Goal: Task Accomplishment & Management: Manage account settings

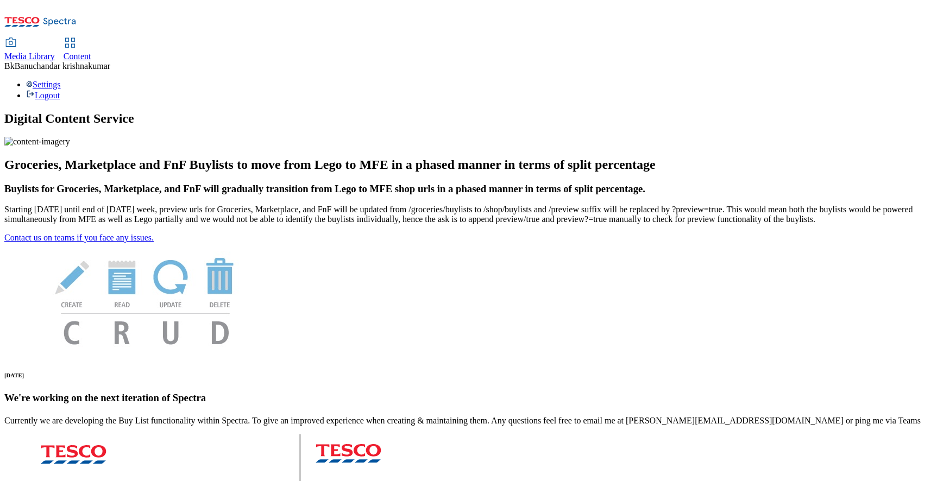
click at [55, 52] on div "Media Library" at bounding box center [29, 57] width 51 height 10
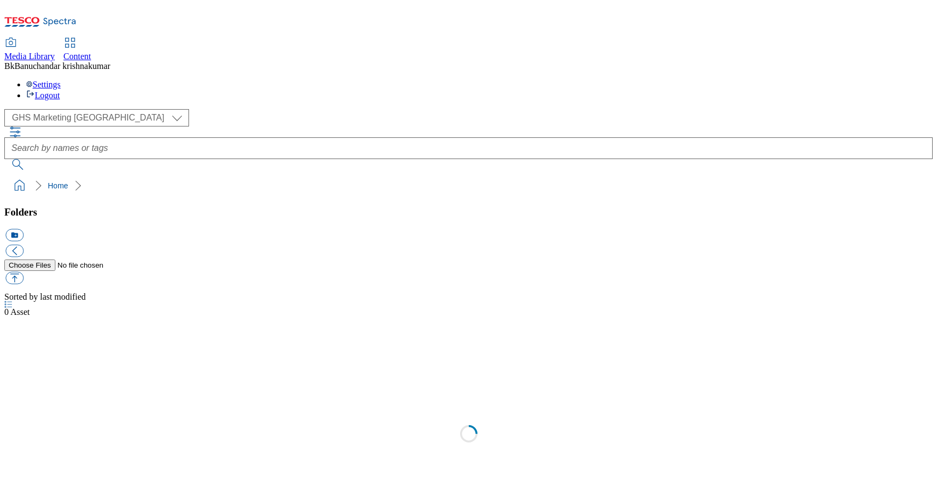
select select "flare-ghs-mktg"
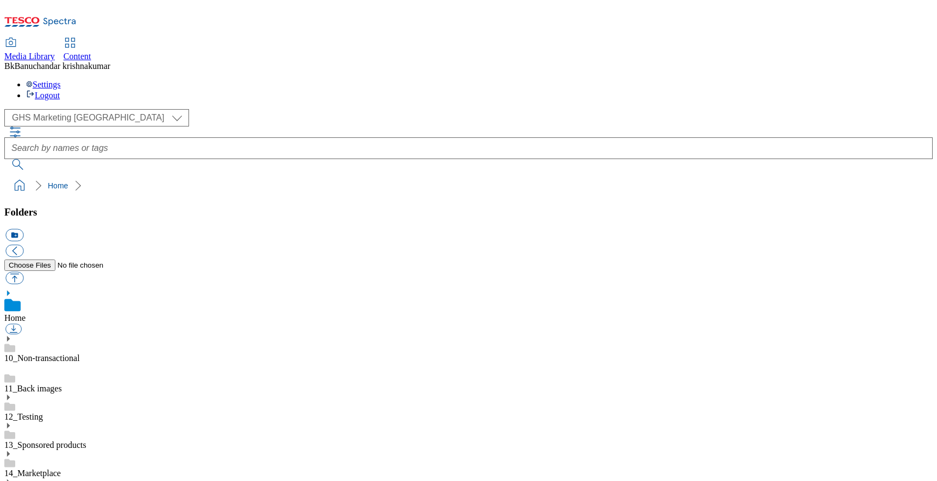
scroll to position [210, 0]
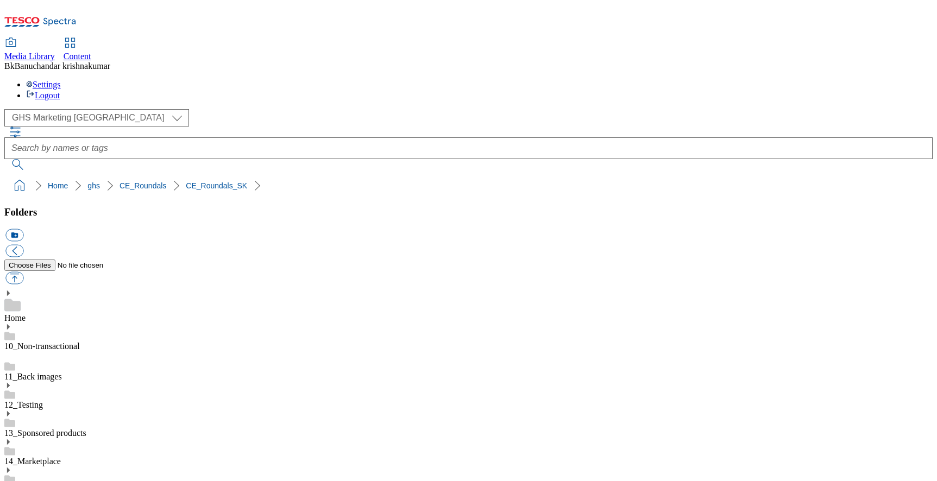
paste input "é.jpeg"
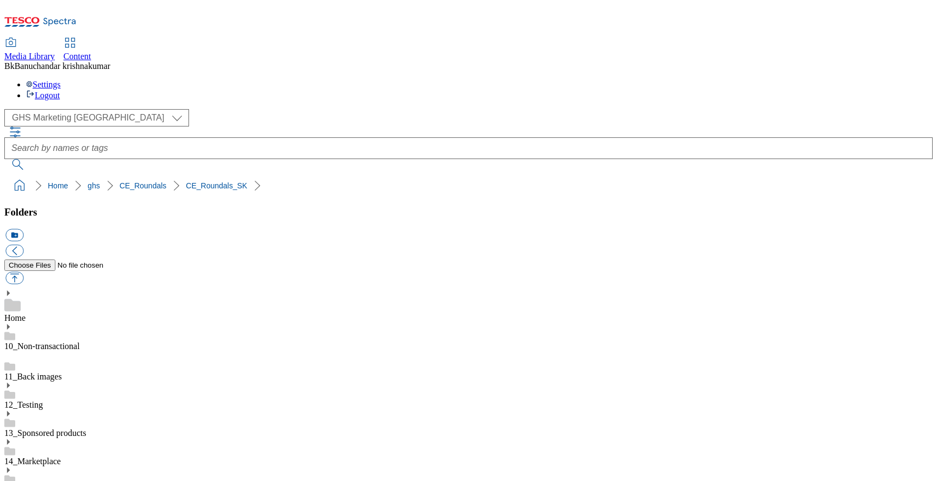
scroll to position [0, 0]
paste input "_potraviny"
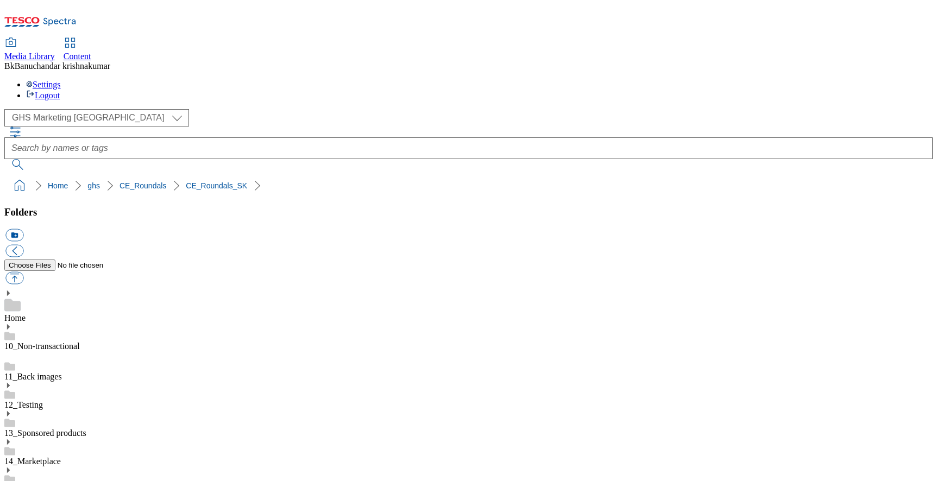
scroll to position [0, 60]
type input "rounded_super_department_trvanlivé_potraviny"
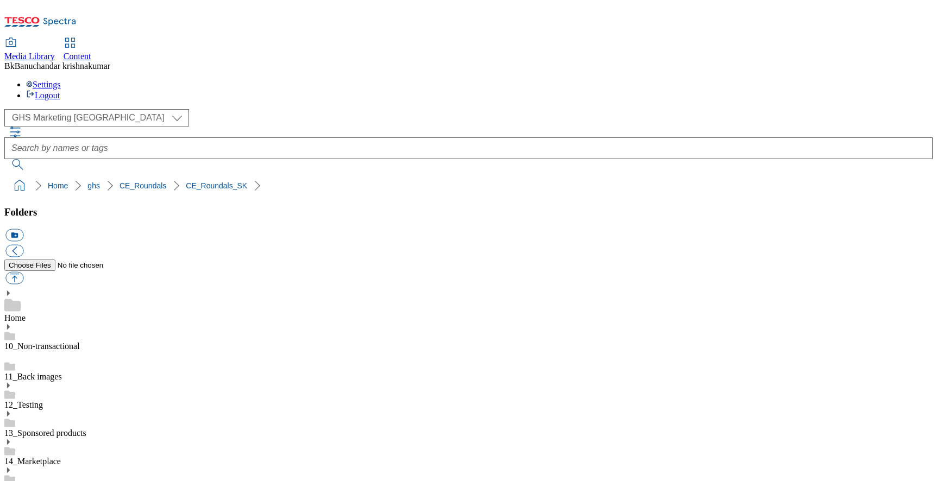
click at [853, 109] on div "( optional ) GHS Marketing UK iGHS Marketing CE MCA CZ MCA HU MCA SK GHS Market…" at bounding box center [468, 152] width 928 height 87
click at [744, 175] on ol "Home ghs CE_Roundals CE_Roundals_SK" at bounding box center [472, 185] width 922 height 21
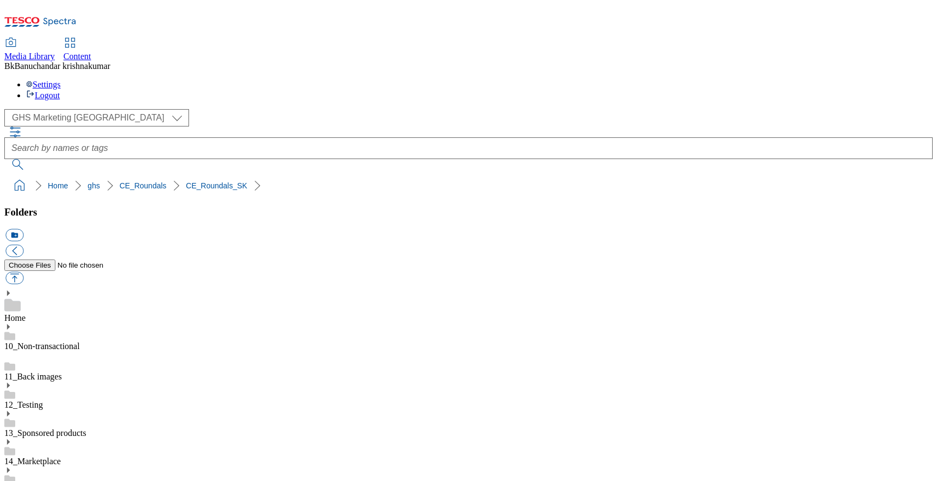
drag, startPoint x: 640, startPoint y: 319, endPoint x: 778, endPoint y: 321, distance: 138.0
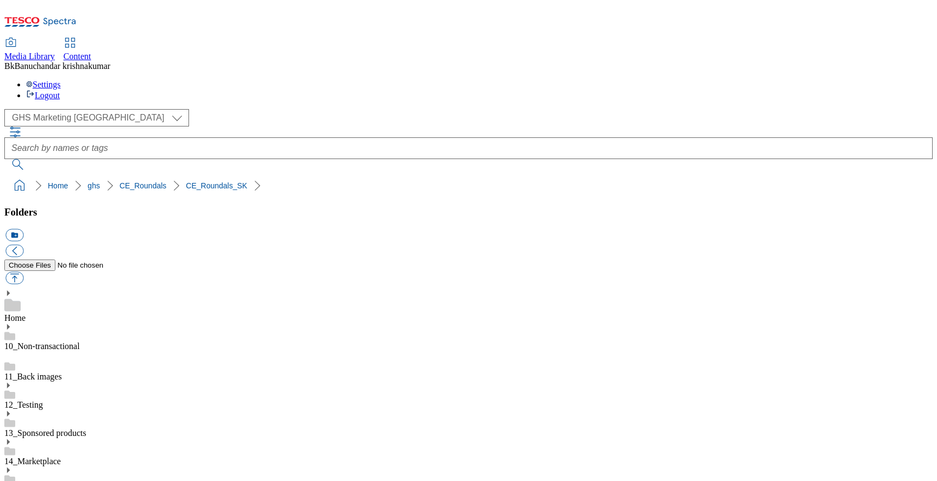
paste input "rounded_super_department_nápoje.jpeg"
type input "rounded_super_department_nápoje"
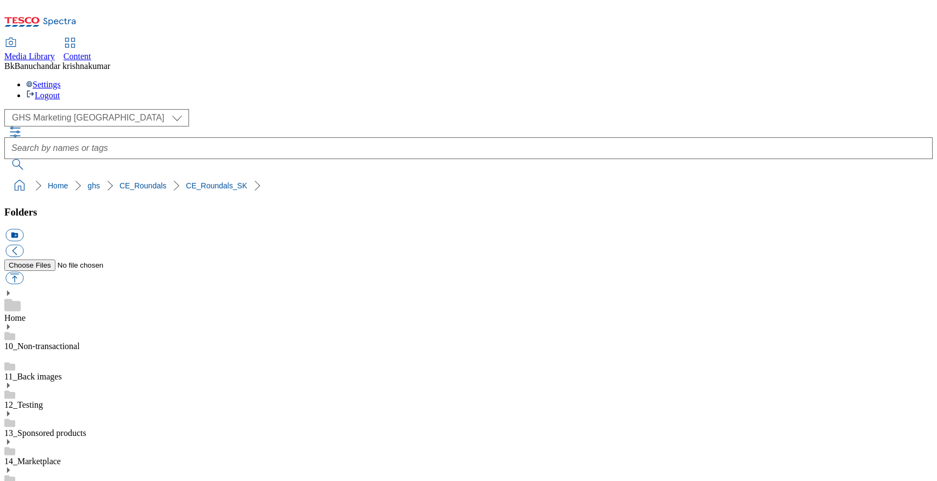
scroll to position [245, 0]
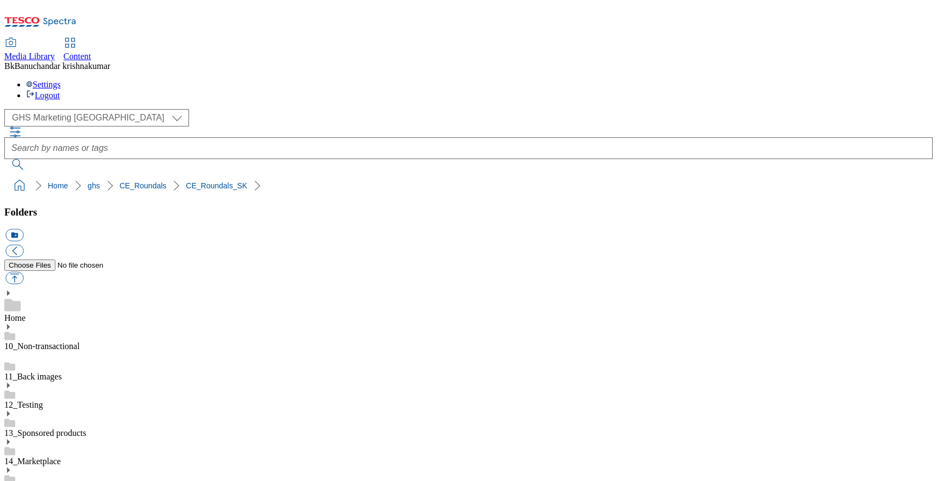
paste input "späť_do_školy"
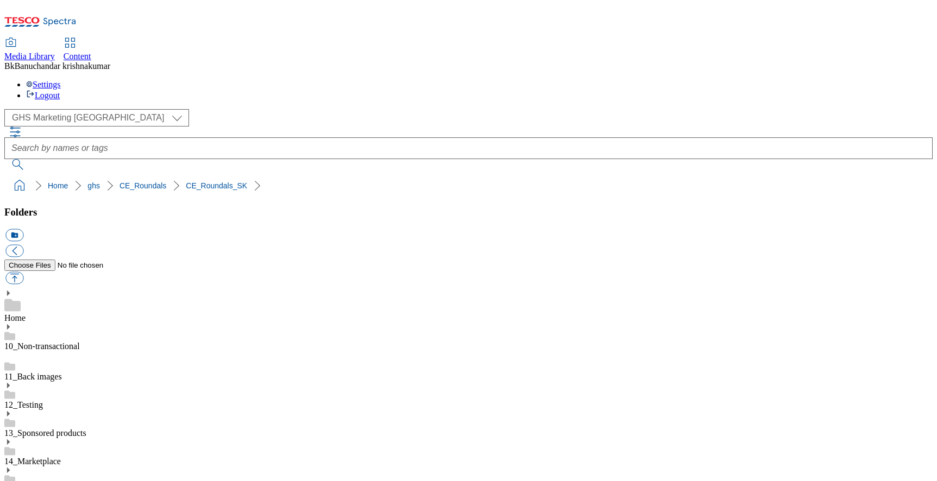
scroll to position [0, 87]
paste input "späť_do_školy"
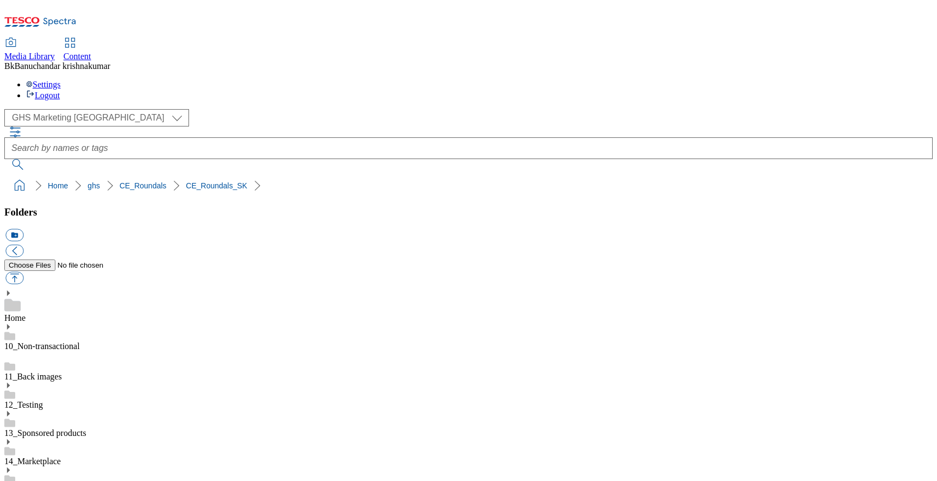
scroll to position [0, 40]
type input "rounded_super_department_späť_do_školy"
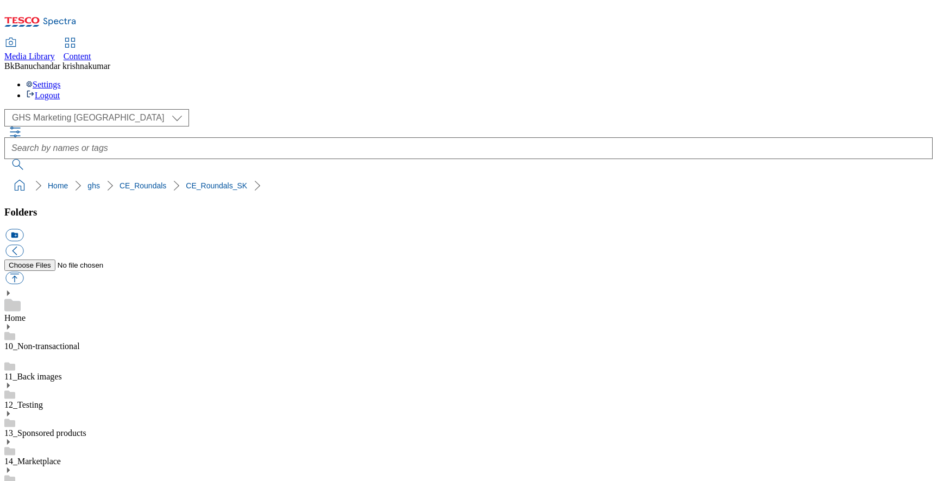
scroll to position [226, 0]
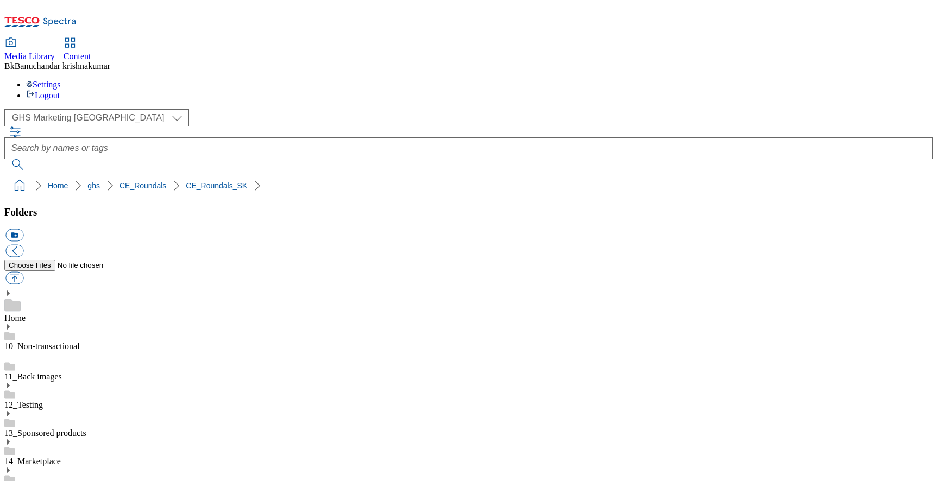
paste input "špeciálna_výž"
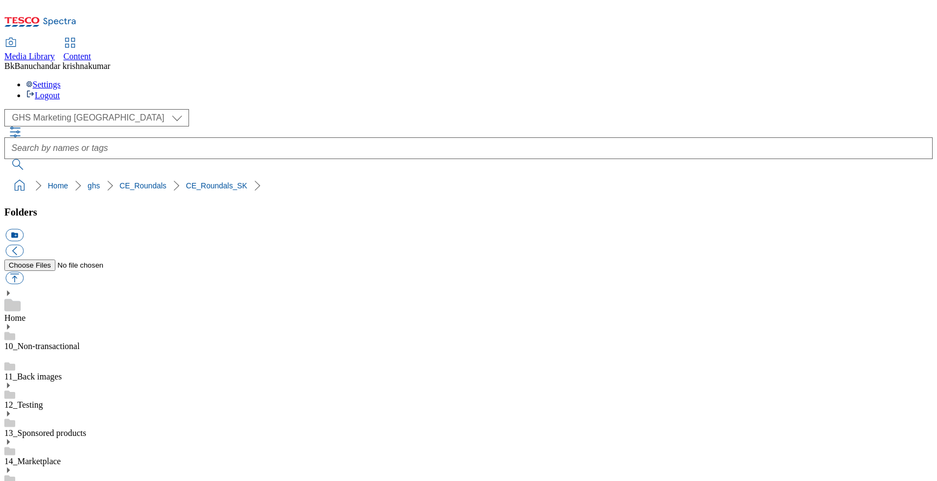
type input "rounded_super_department_špeciálna_výživa"
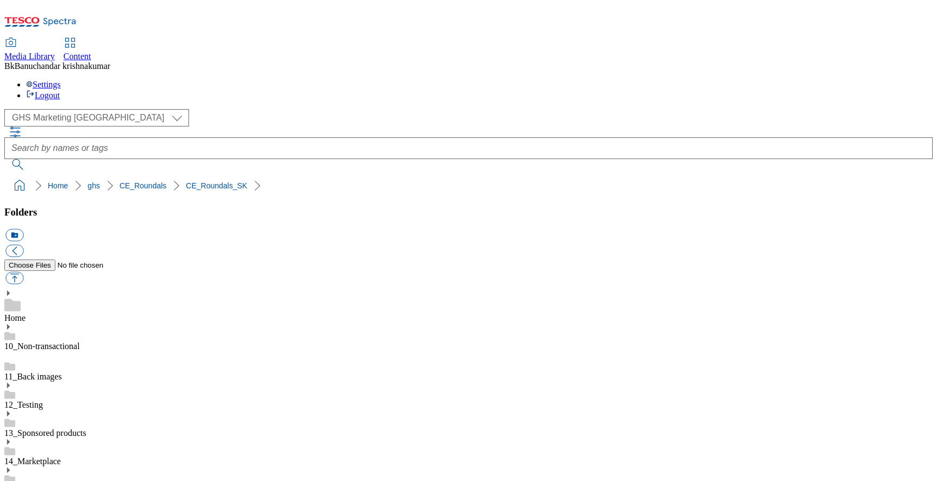
scroll to position [168, 0]
paste input "ácnosť"
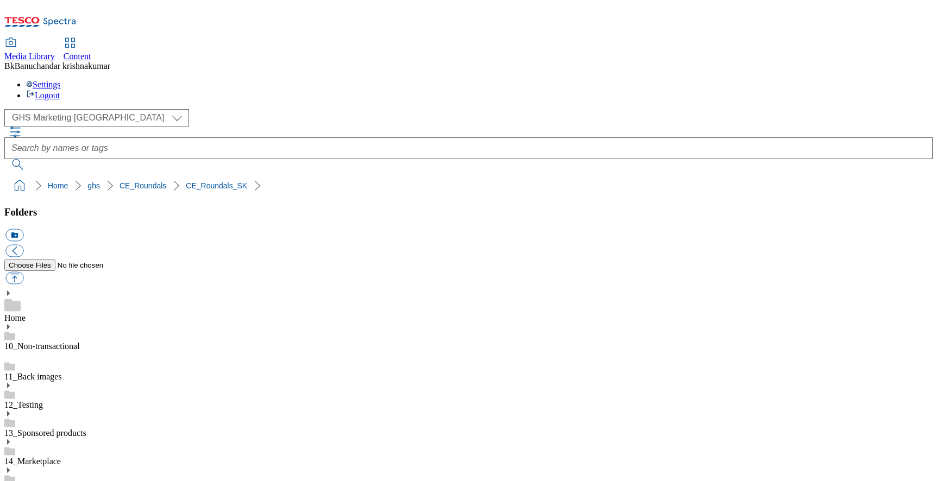
scroll to position [0, 28]
type input "rounded_super_department_domácnosť"
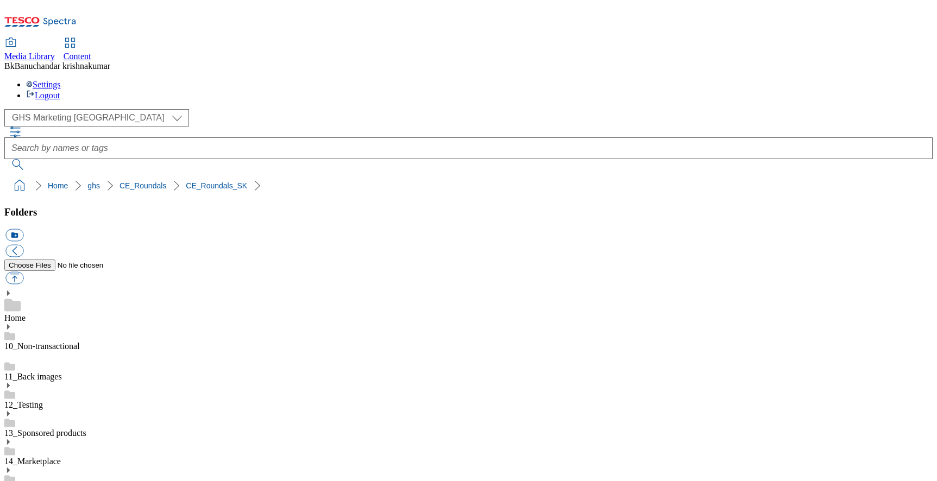
paste input "é"
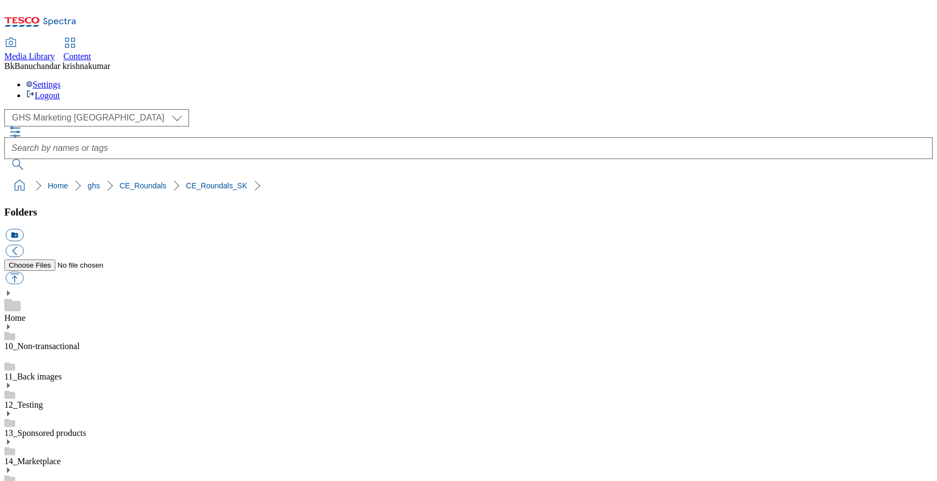
scroll to position [0, 17]
type input "rounded_super_department_drogéria"
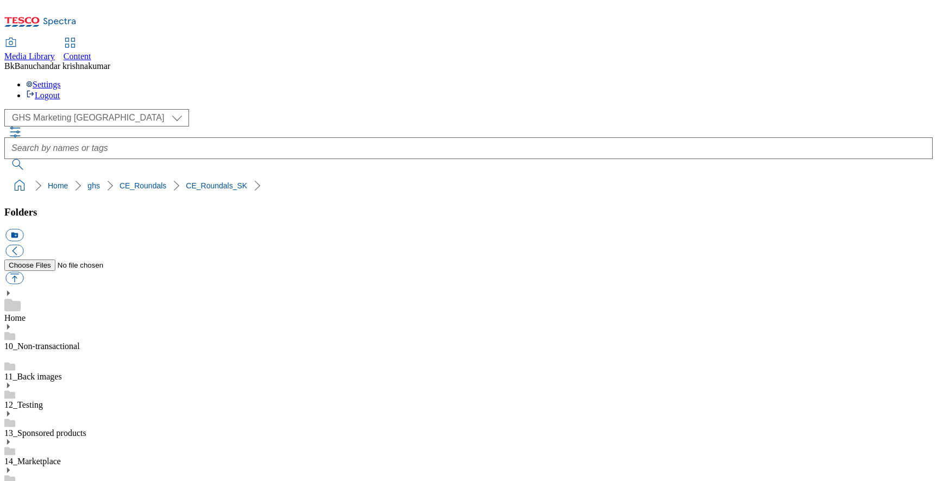
paste input "ťa.jpeg"
type input "rounded_super_department_dieťa"
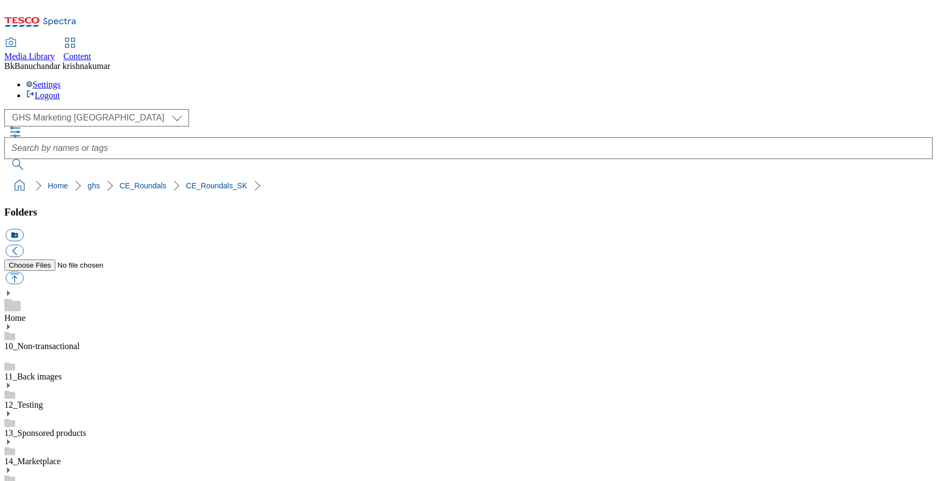
scroll to position [323, 0]
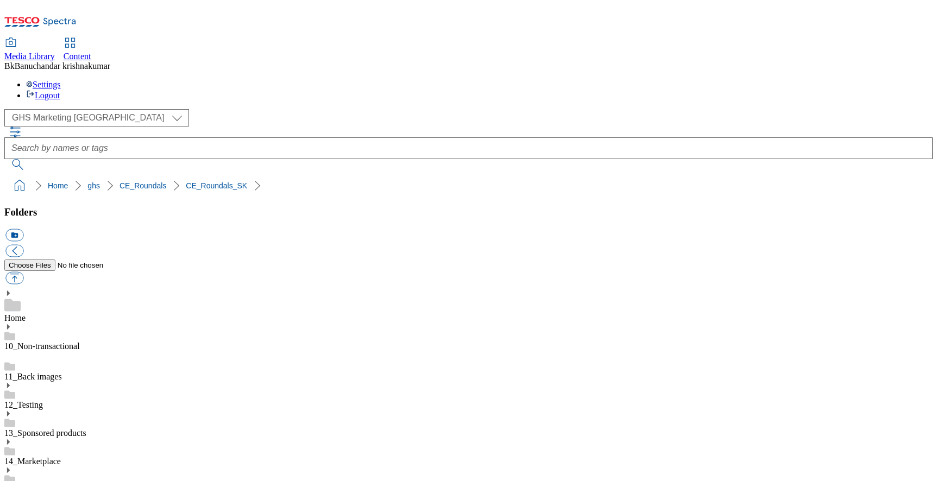
scroll to position [627, 0]
paste input "á"
type input "rounded_super_department_zvieratá"
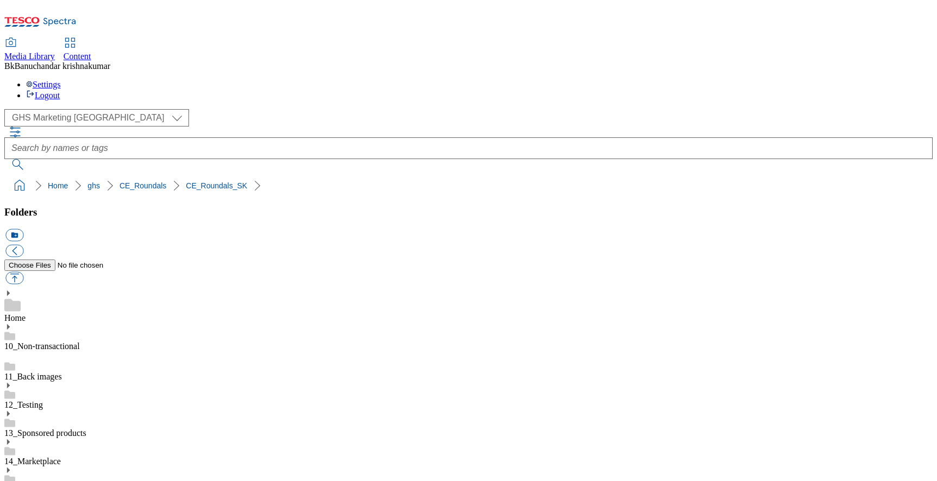
scroll to position [633, 0]
paste input "rounded_super_department_domov_a_zábava"
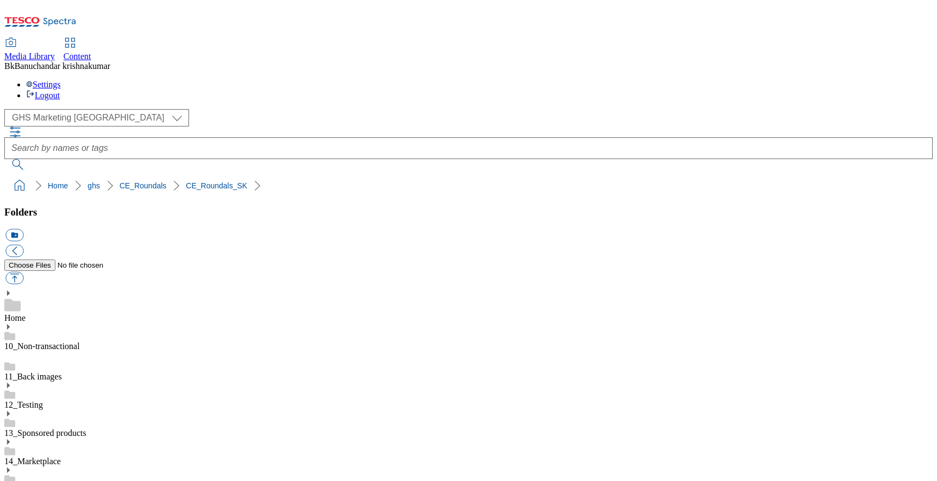
scroll to position [0, 51]
type input "rounded_super_department_domov_a_zábava"
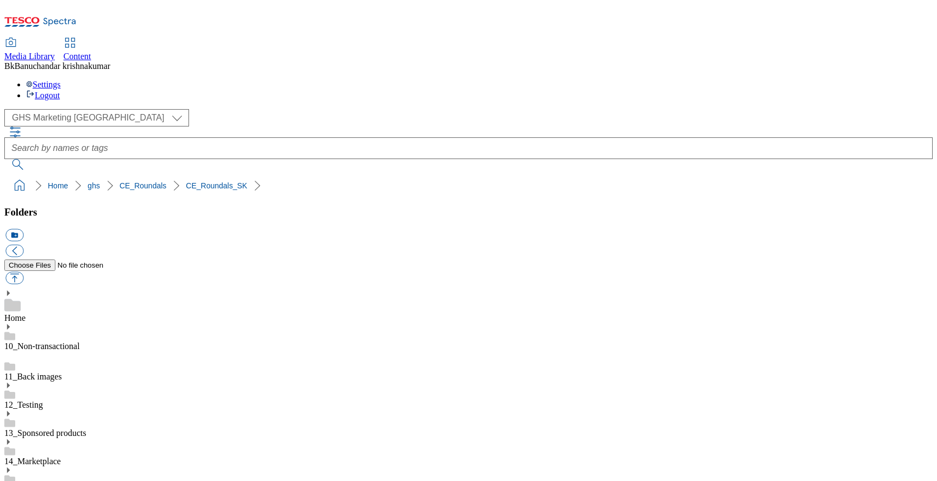
scroll to position [0, 52]
drag, startPoint x: 644, startPoint y: 321, endPoint x: 671, endPoint y: 321, distance: 27.2
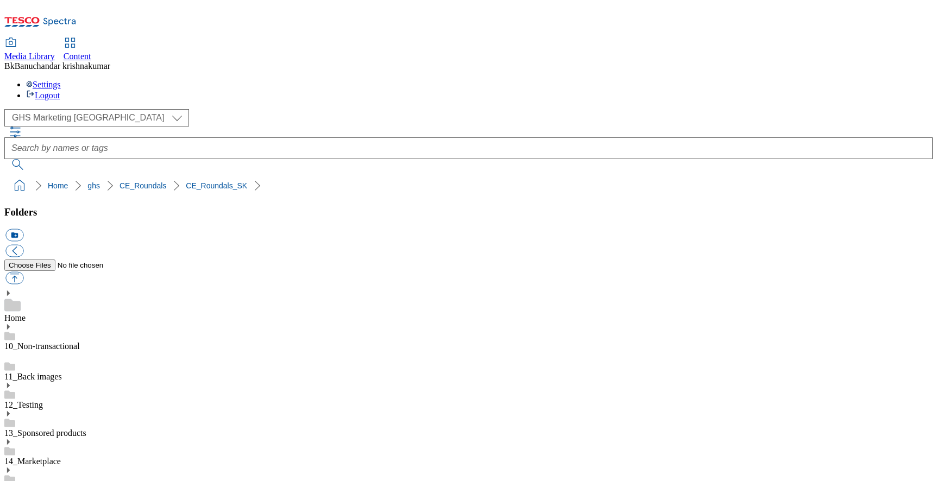
drag, startPoint x: 538, startPoint y: 349, endPoint x: 732, endPoint y: 345, distance: 194.0
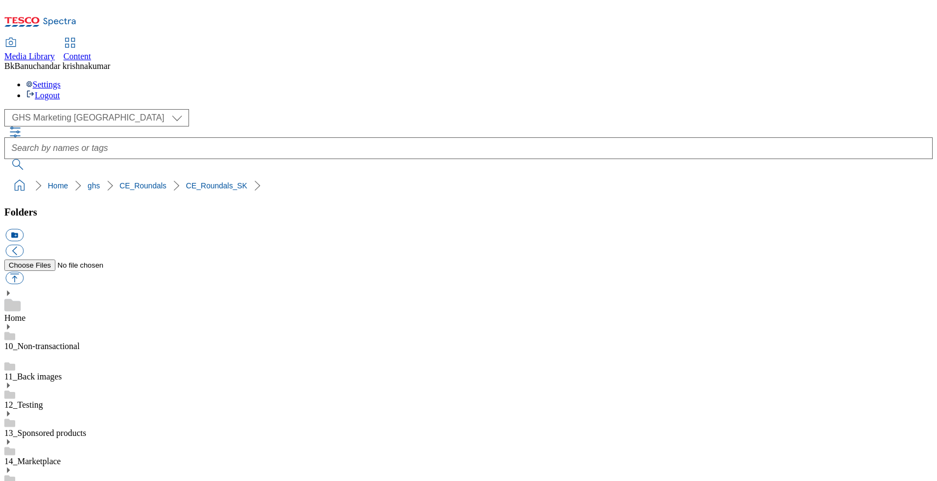
drag, startPoint x: 709, startPoint y: 349, endPoint x: 894, endPoint y: 347, distance: 184.7
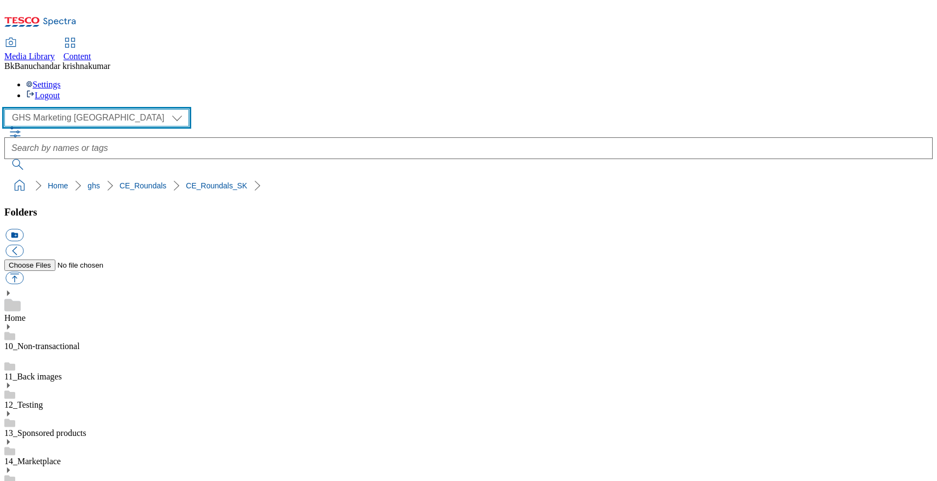
click at [93, 109] on select "GHS Marketing UK iGHS Marketing CE MCA CZ MCA HU MCA SK" at bounding box center [96, 117] width 185 height 17
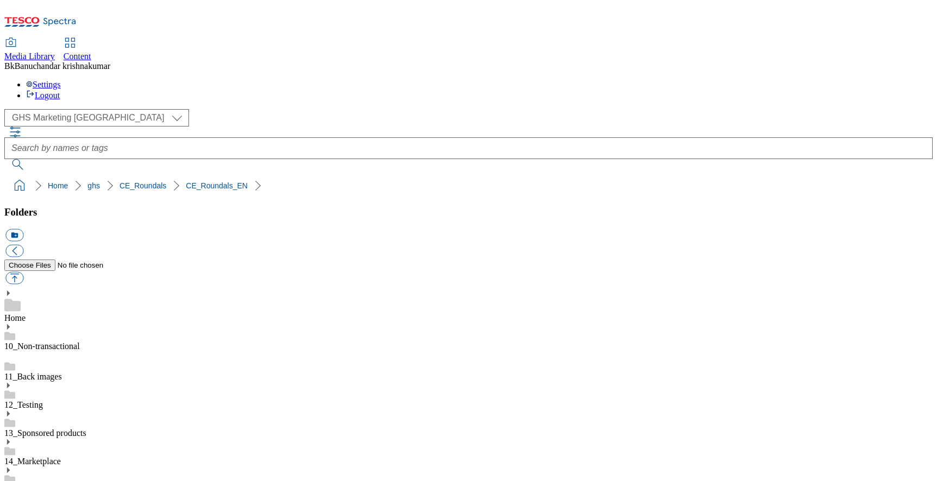
scroll to position [357, 0]
paste input "oveltie"
type input "rounded_super_department_novelties"
